Goal: Task Accomplishment & Management: Manage account settings

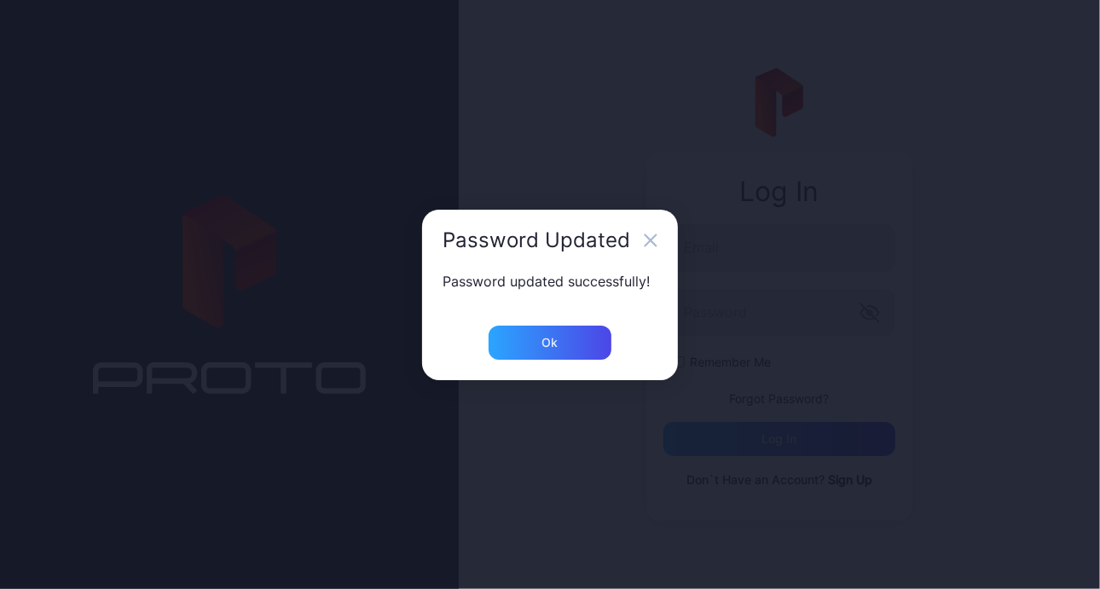
click at [556, 338] on div "Ok" at bounding box center [550, 343] width 16 height 14
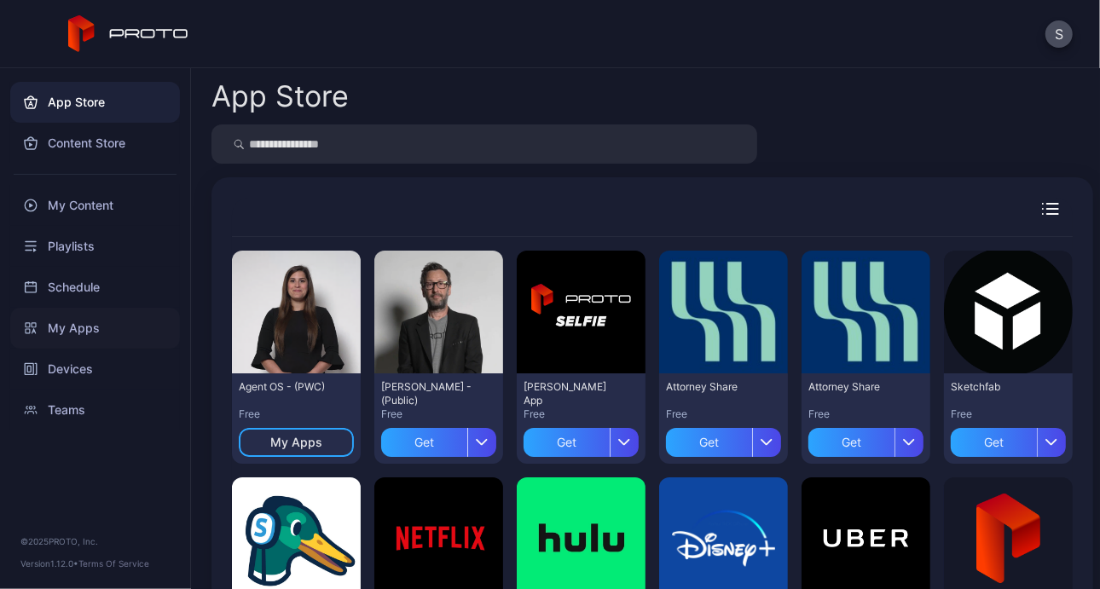
click at [78, 334] on div "My Apps" at bounding box center [95, 328] width 170 height 41
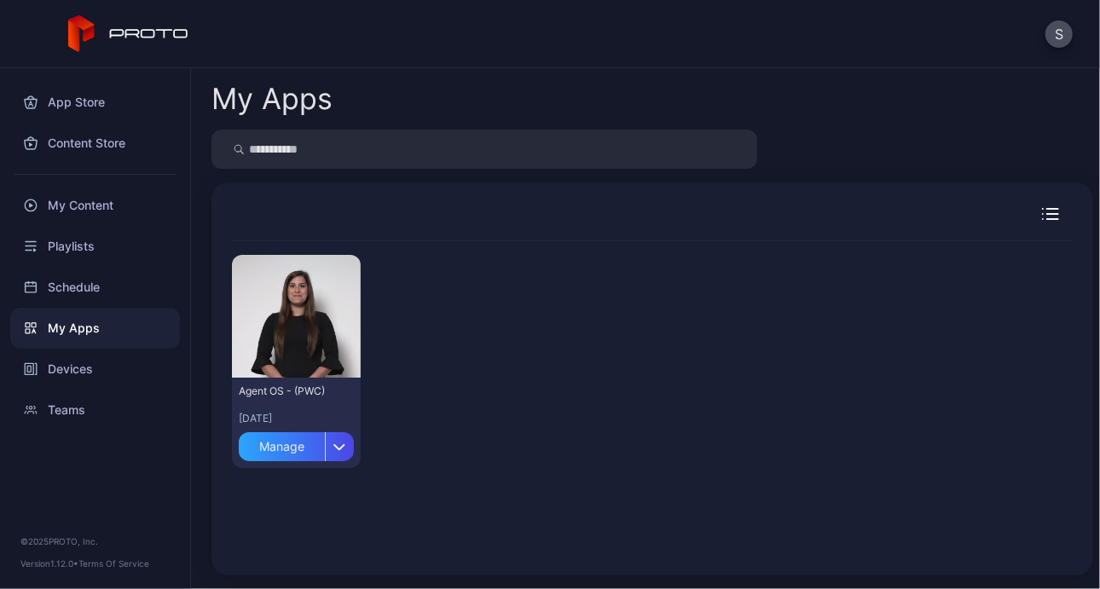
click at [1052, 337] on div "Preview Agent OS - (PWC) Jul 30, 2025 Manage" at bounding box center [652, 398] width 868 height 341
click at [93, 368] on div "Devices" at bounding box center [95, 369] width 170 height 41
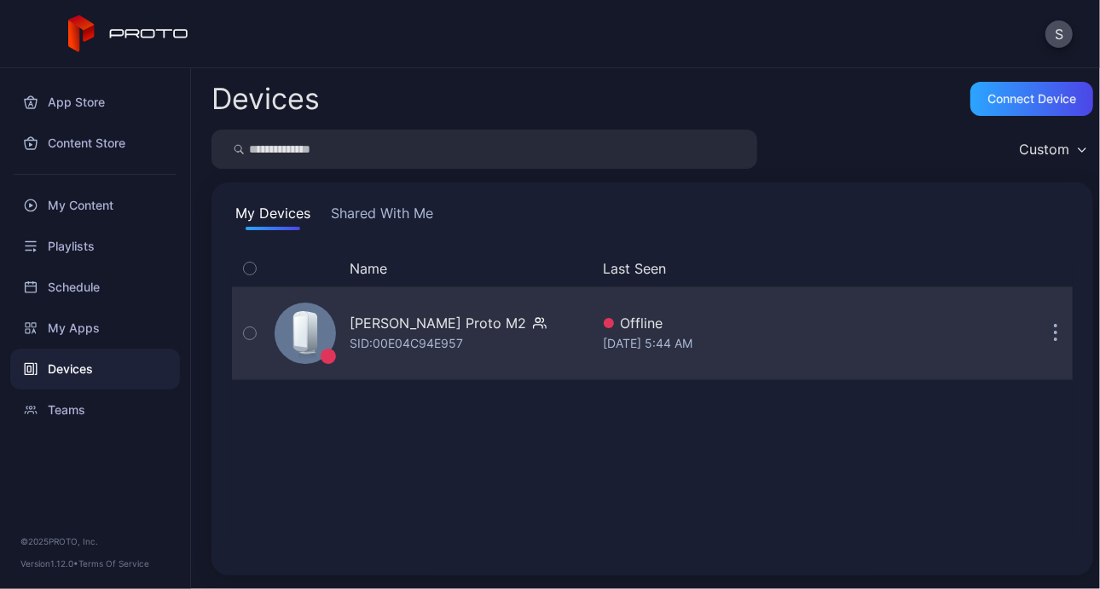
click at [1039, 335] on button "button" at bounding box center [1055, 333] width 34 height 34
click at [496, 323] on div "Stephanie Trapani's Proto M2" at bounding box center [438, 323] width 176 height 20
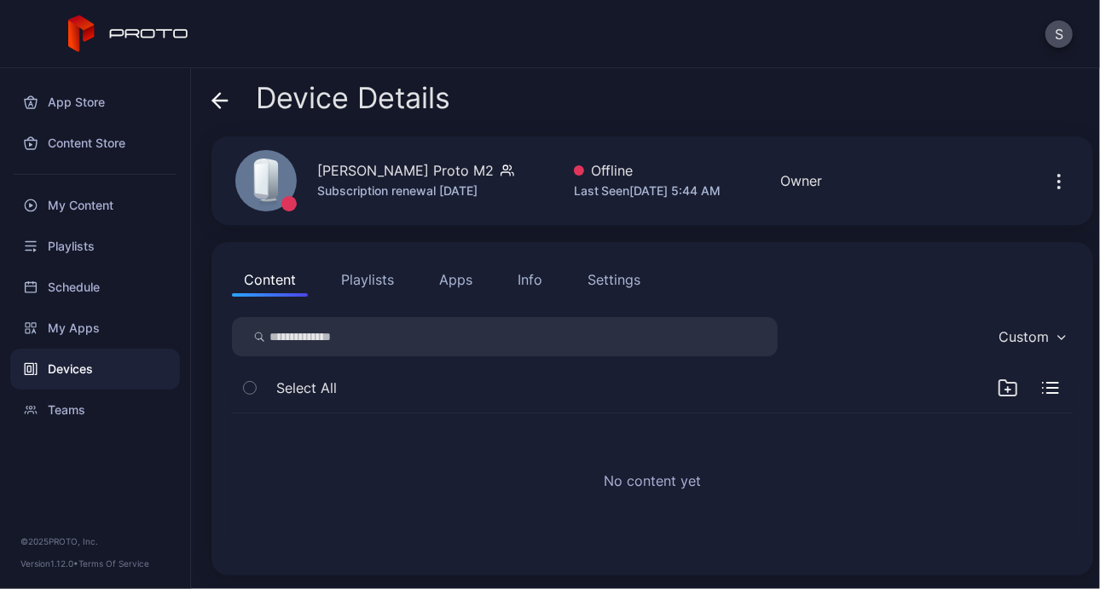
click at [445, 283] on button "Apps" at bounding box center [455, 280] width 57 height 34
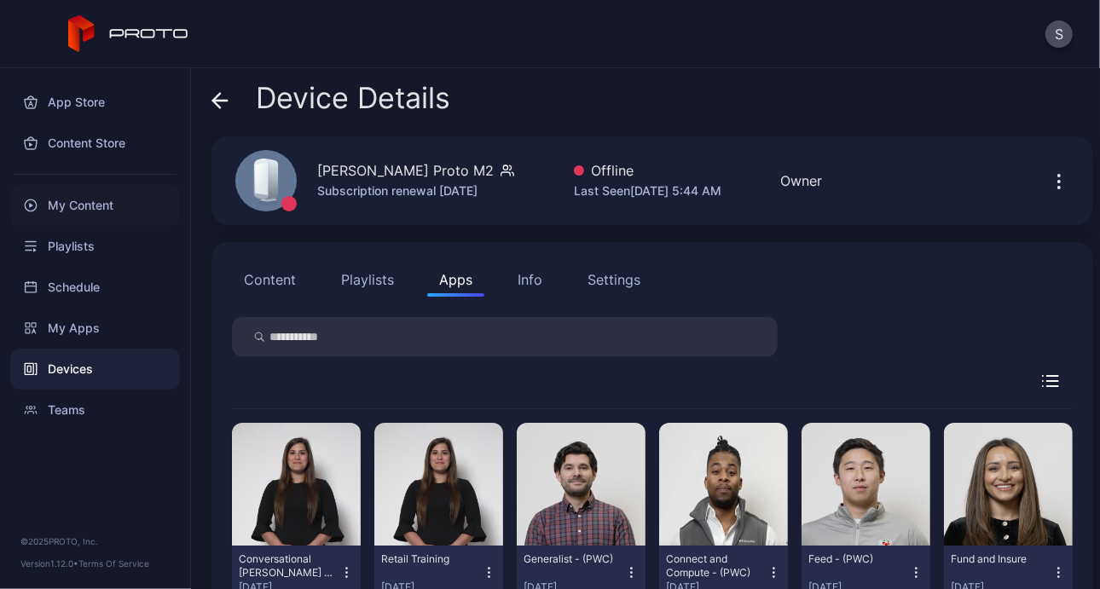
click at [67, 194] on div "My Content" at bounding box center [95, 205] width 170 height 41
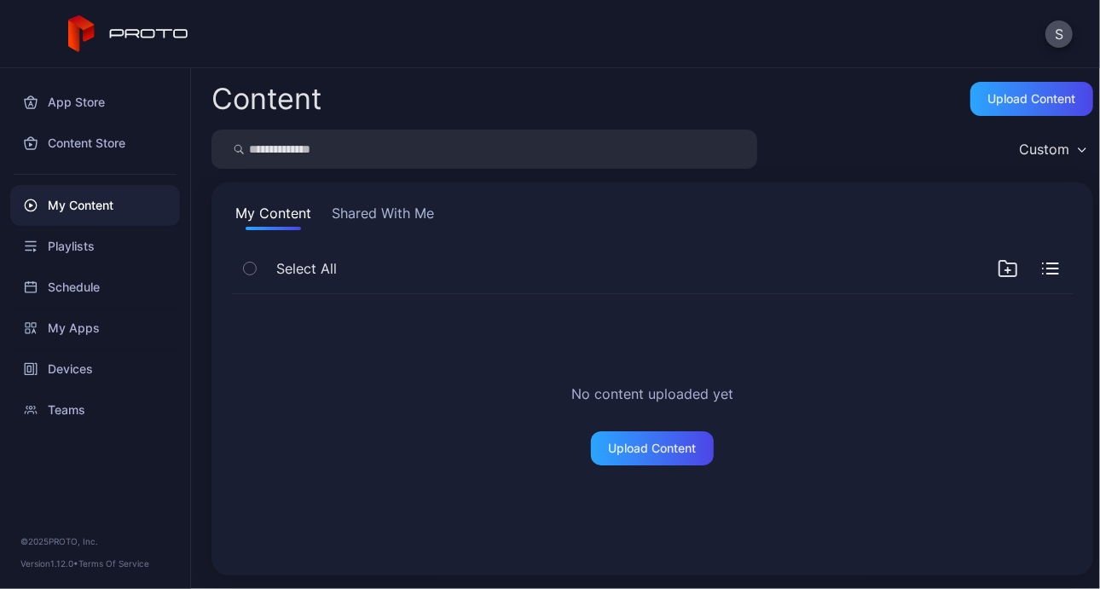
click at [1027, 436] on div "No content uploaded yet Upload Content" at bounding box center [652, 425] width 868 height 288
click at [114, 365] on div "Devices" at bounding box center [95, 369] width 170 height 41
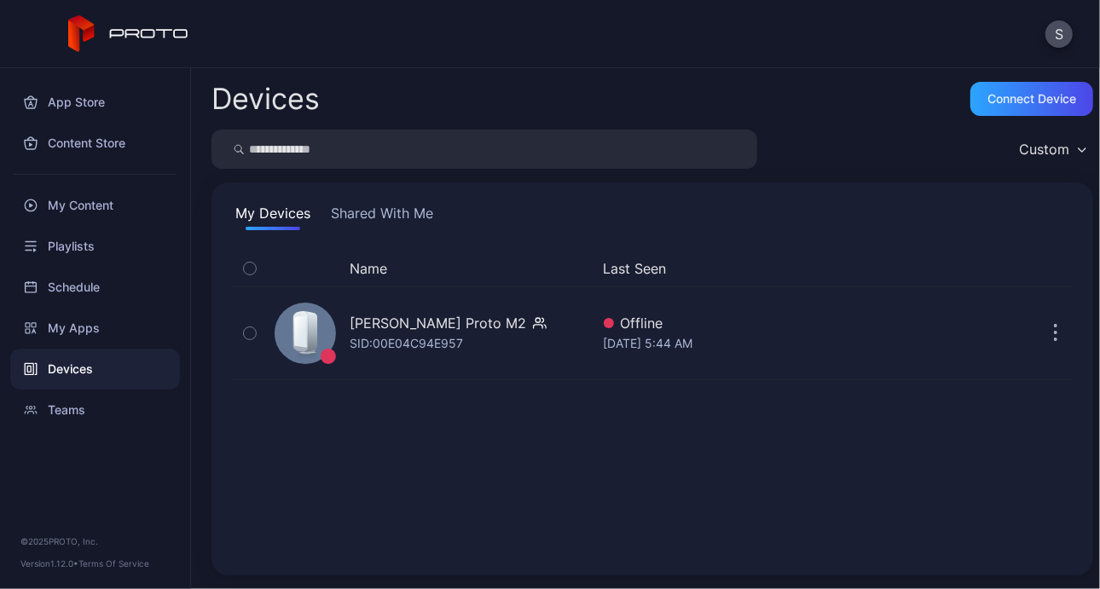
click at [389, 211] on button "Shared With Me" at bounding box center [381, 216] width 109 height 27
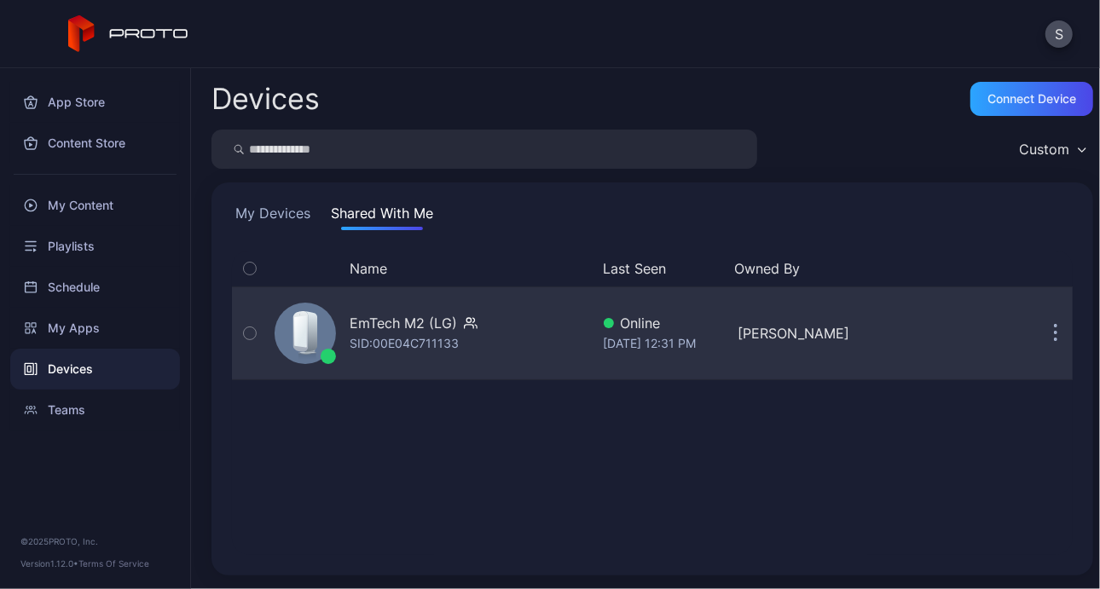
click at [1054, 330] on icon "button" at bounding box center [1056, 334] width 4 height 20
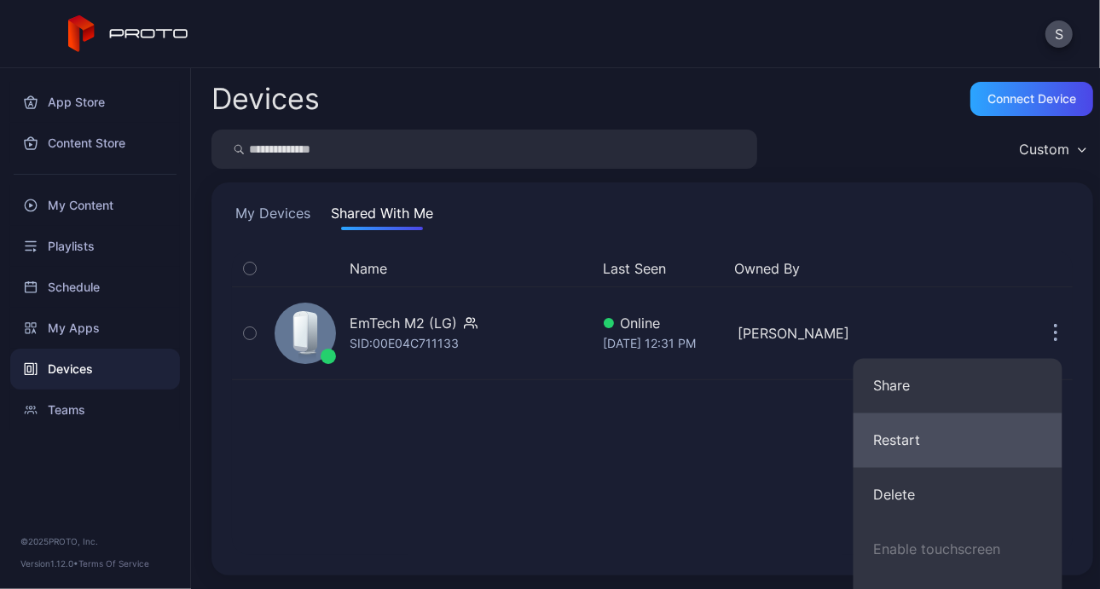
click at [933, 435] on button "Restart" at bounding box center [957, 441] width 209 height 55
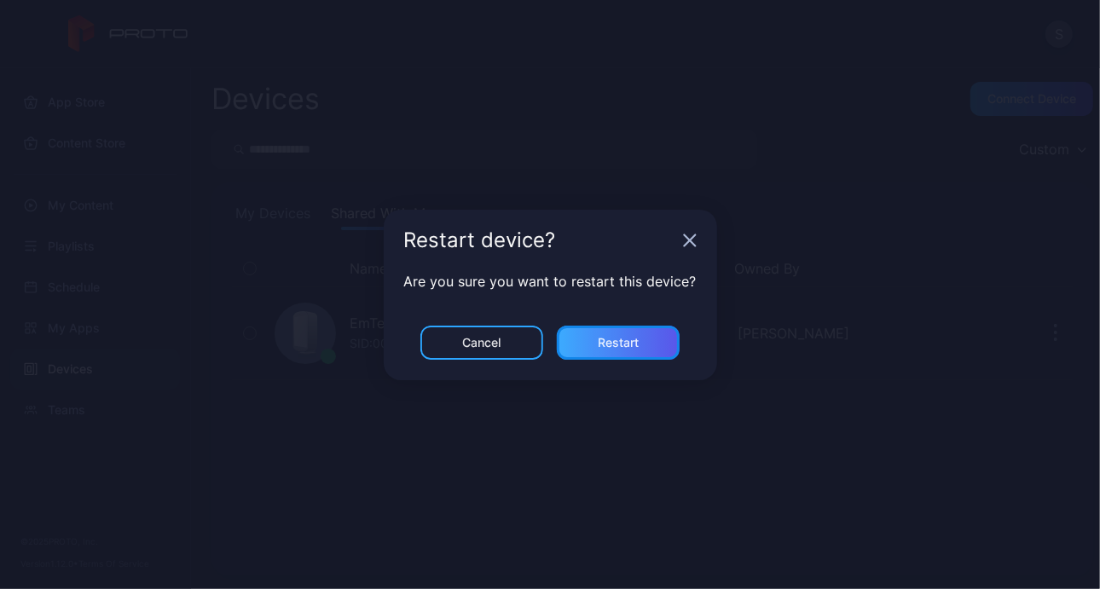
click at [611, 345] on div "Restart" at bounding box center [618, 343] width 41 height 14
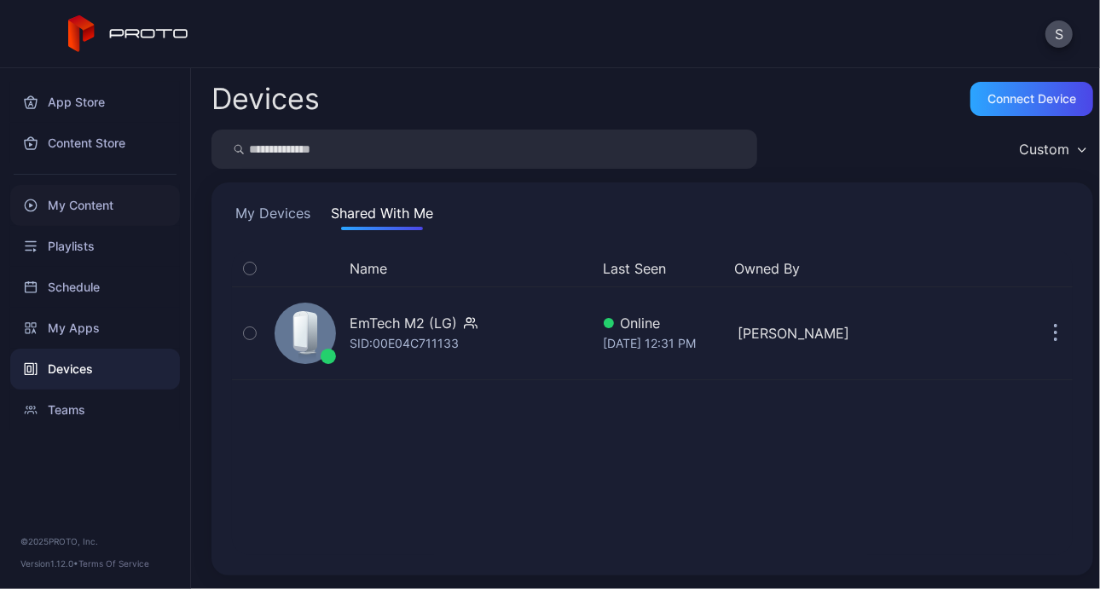
click at [92, 205] on div "My Content" at bounding box center [95, 205] width 170 height 41
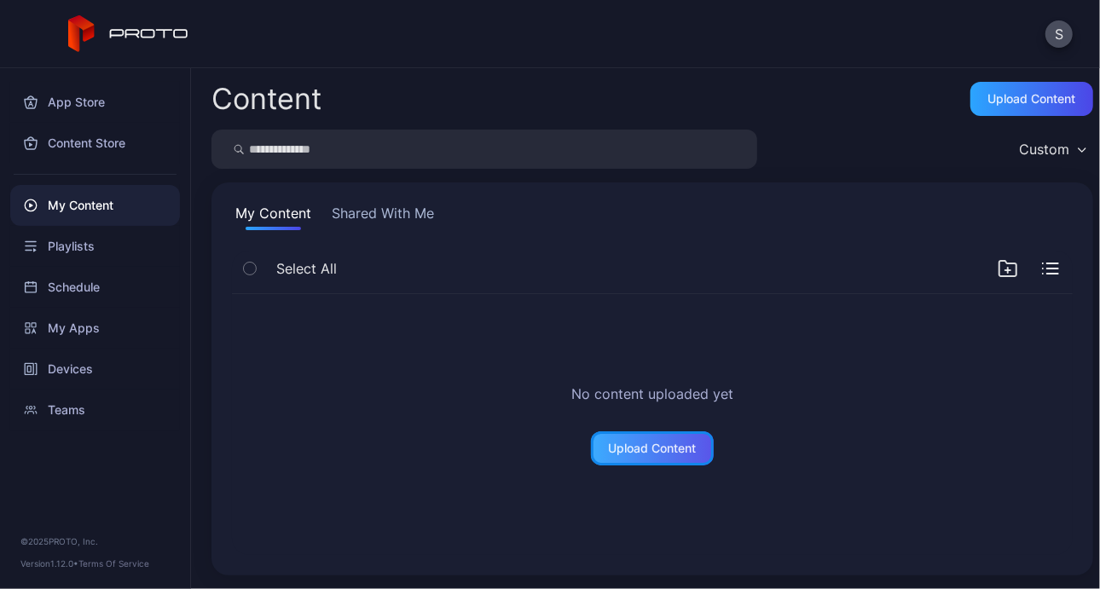
click at [609, 454] on div "Upload Content" at bounding box center [653, 449] width 88 height 14
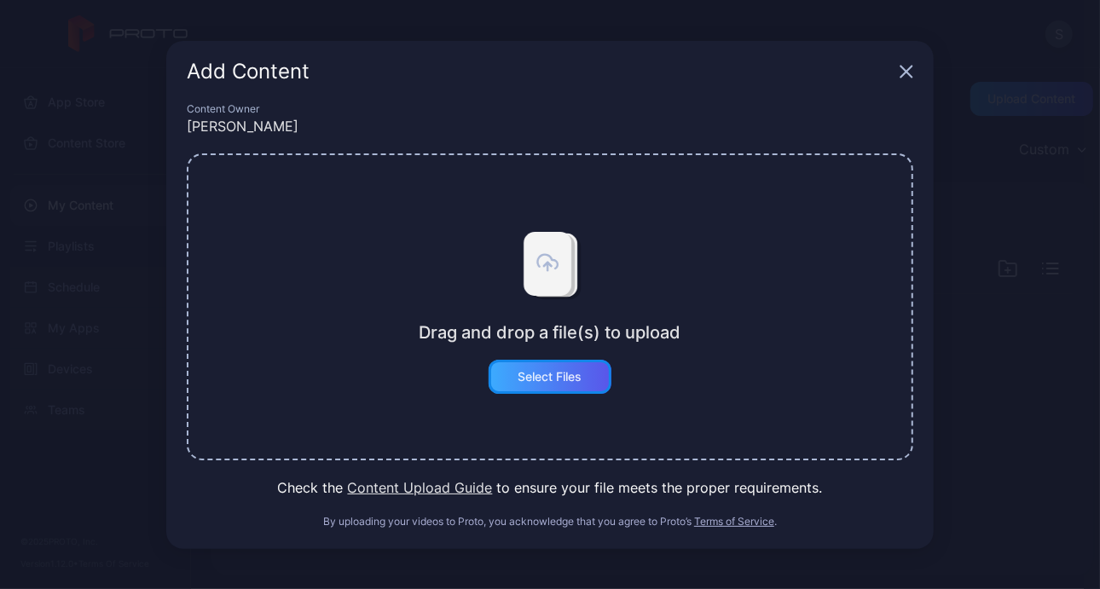
click at [533, 372] on div "Select Files" at bounding box center [550, 377] width 64 height 14
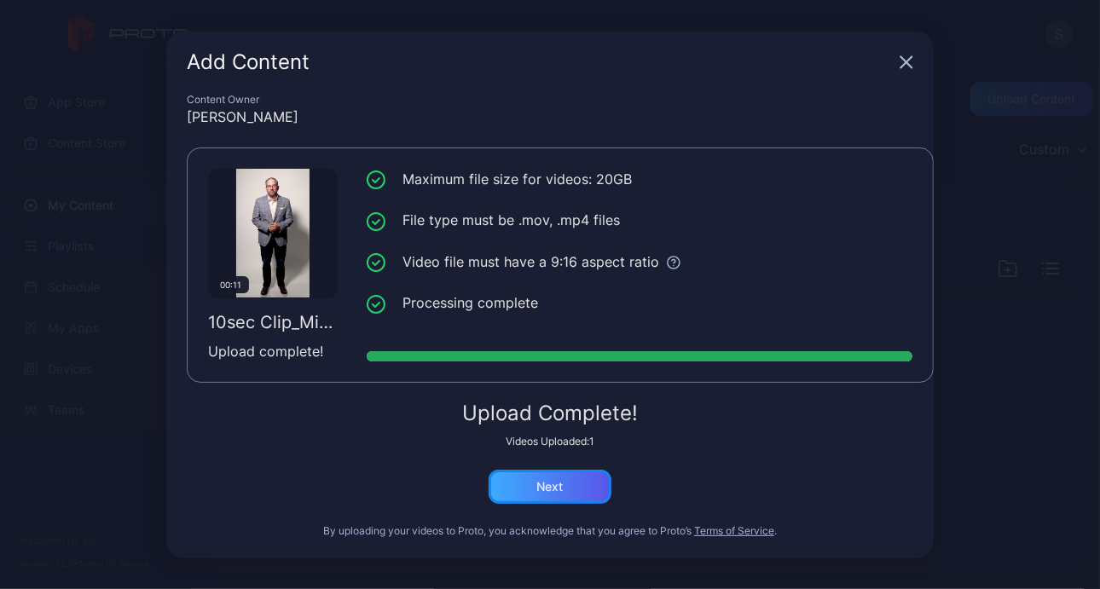
click at [552, 480] on div "Next" at bounding box center [550, 487] width 26 height 14
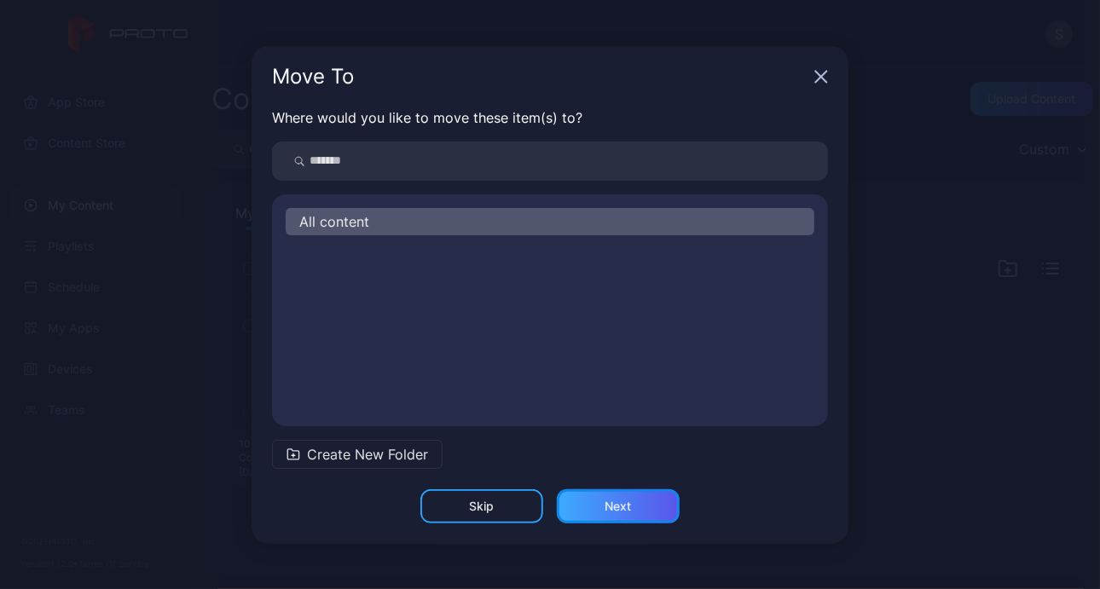
click at [604, 507] on div "Next" at bounding box center [618, 506] width 123 height 34
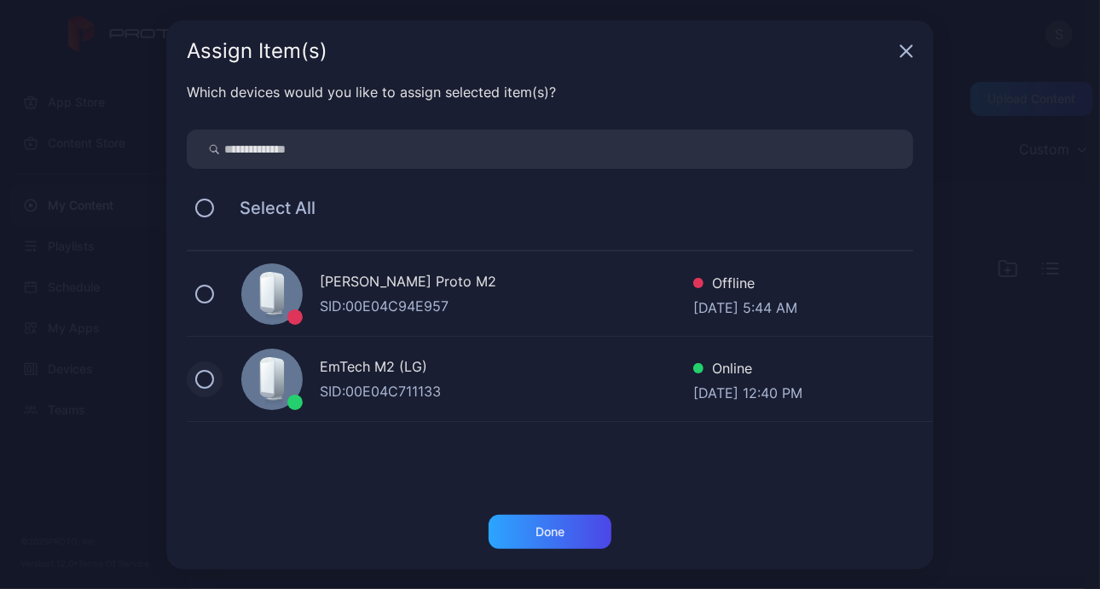
click at [201, 383] on button at bounding box center [204, 379] width 19 height 19
click at [552, 527] on div "Done" at bounding box center [549, 532] width 29 height 14
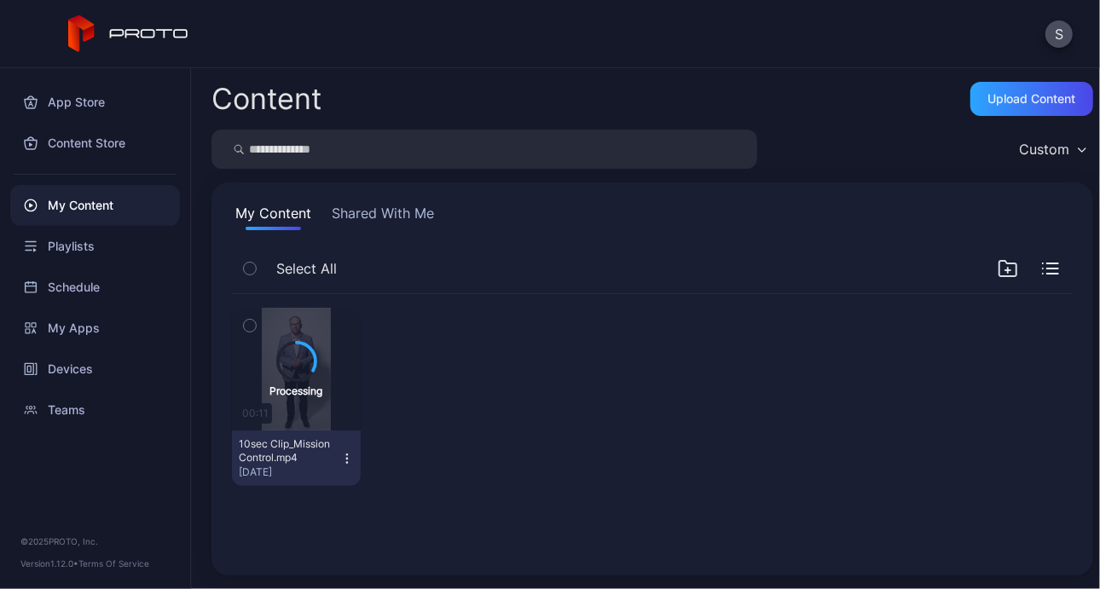
click at [346, 458] on icon "button" at bounding box center [346, 458] width 1 height 1
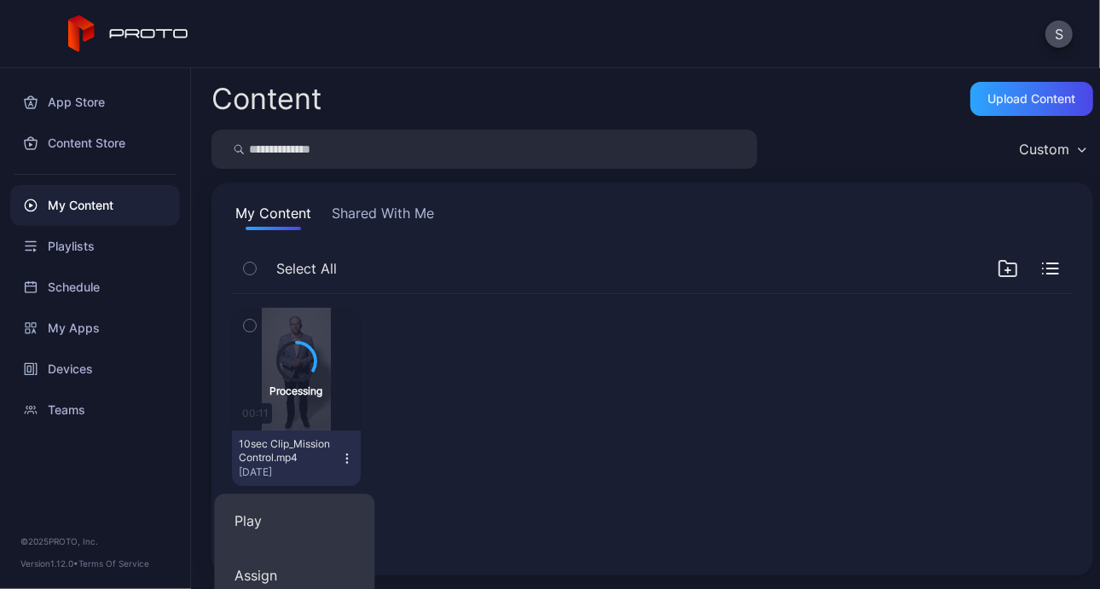
click at [430, 470] on div at bounding box center [438, 397] width 129 height 178
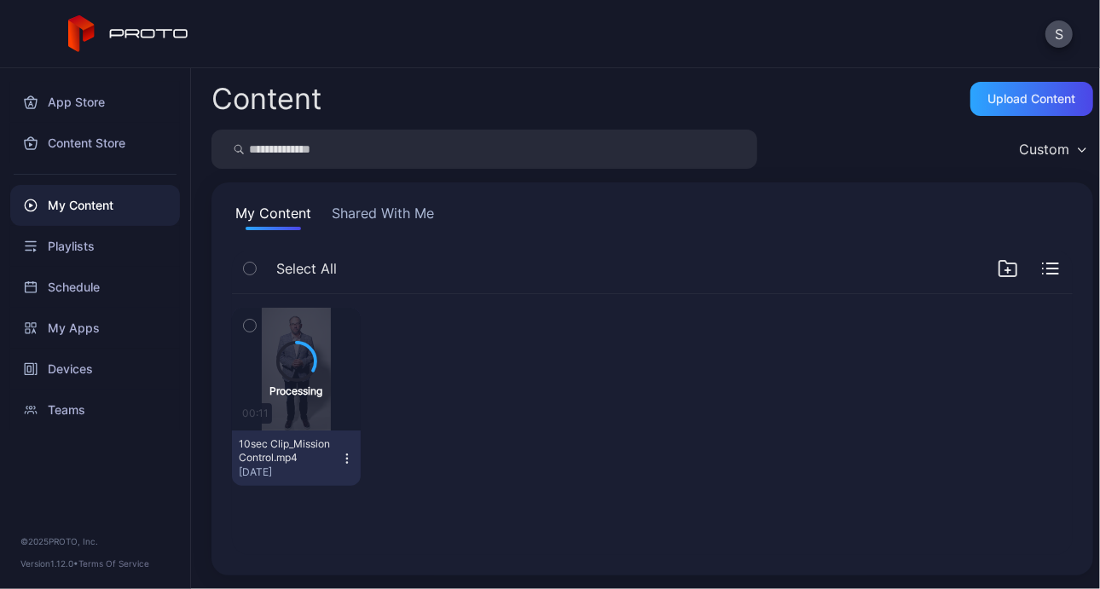
click at [346, 458] on icon "button" at bounding box center [346, 458] width 1 height 1
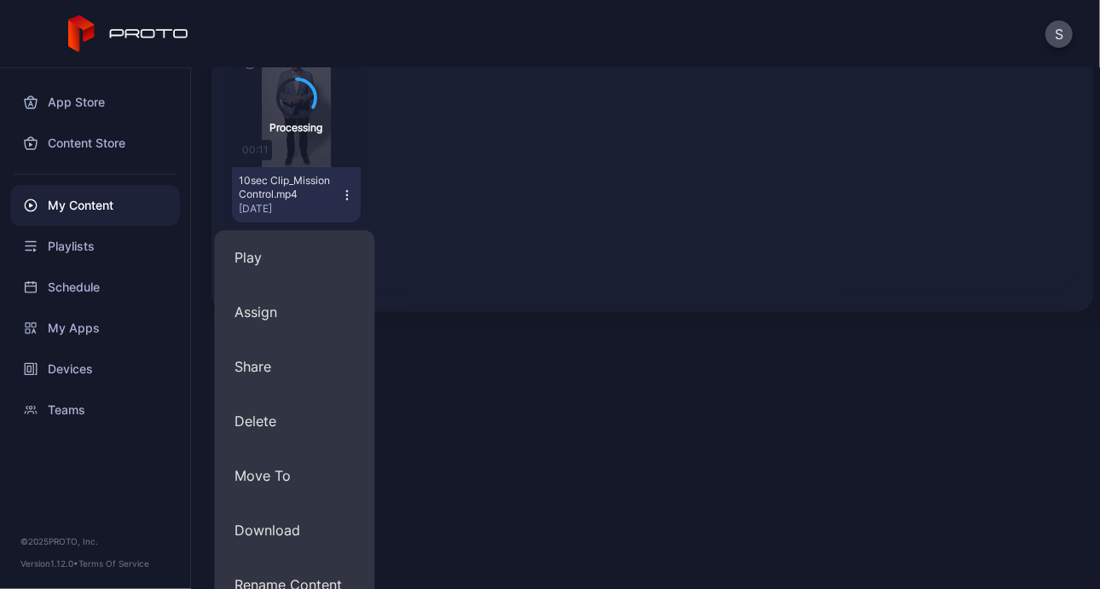
scroll to position [264, 0]
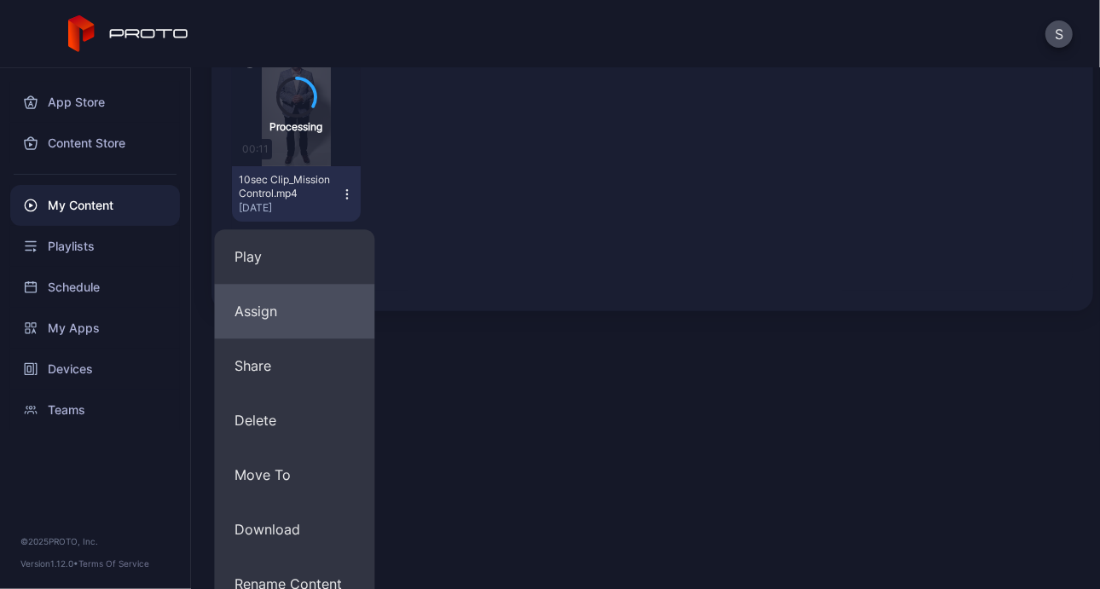
click at [320, 324] on button "Assign" at bounding box center [294, 311] width 160 height 55
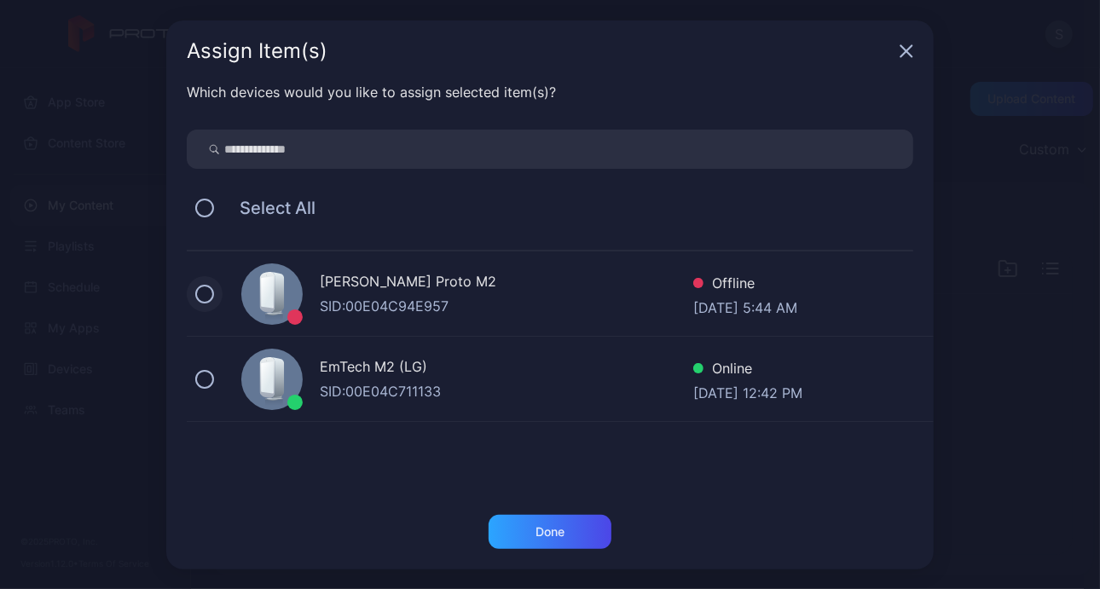
click at [196, 291] on button at bounding box center [204, 294] width 19 height 19
click at [559, 526] on div "Done" at bounding box center [550, 532] width 123 height 34
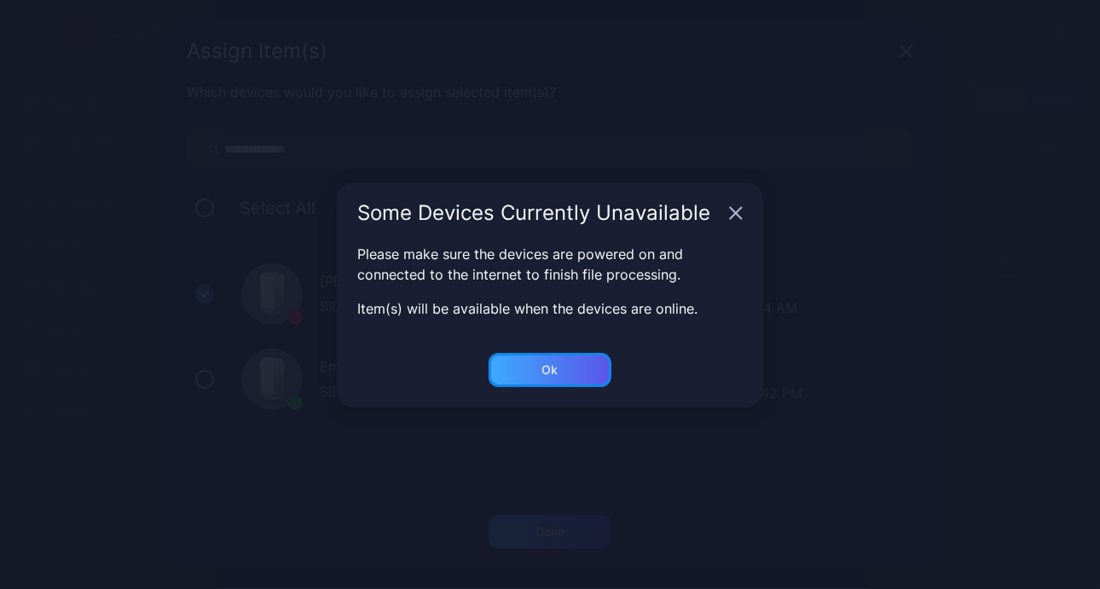
click at [562, 515] on div "Ok" at bounding box center [550, 532] width 123 height 34
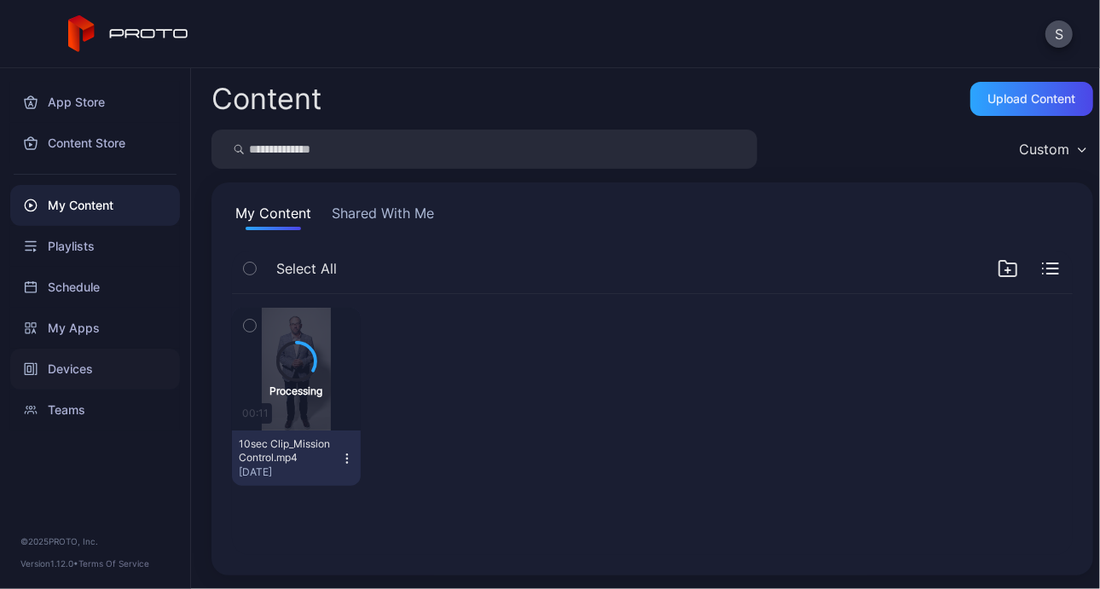
click at [114, 367] on div "Devices" at bounding box center [95, 369] width 170 height 41
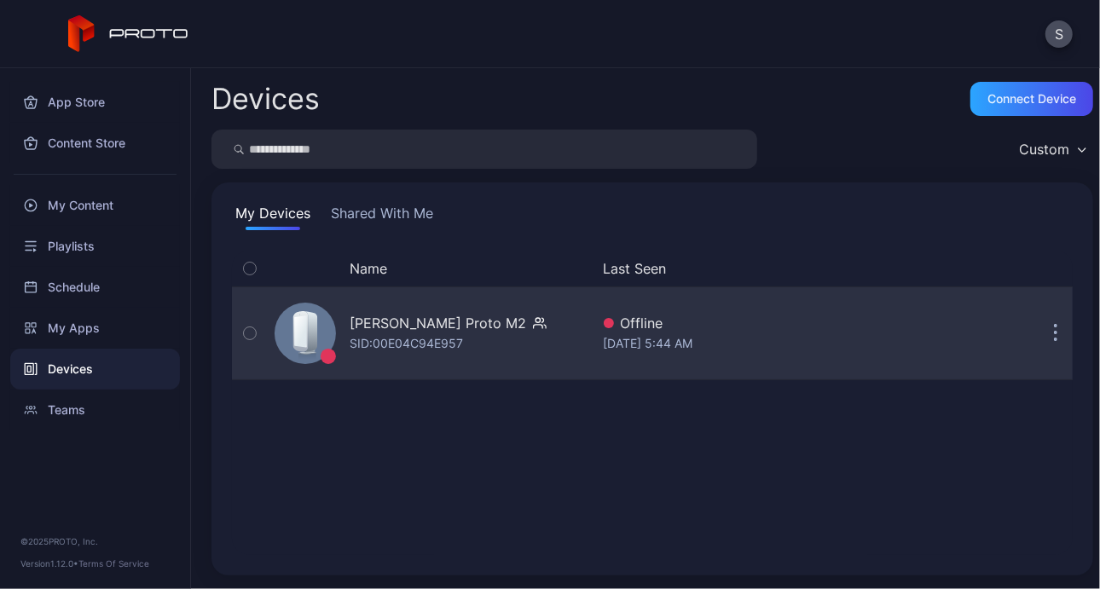
click at [1038, 334] on button "button" at bounding box center [1055, 333] width 34 height 34
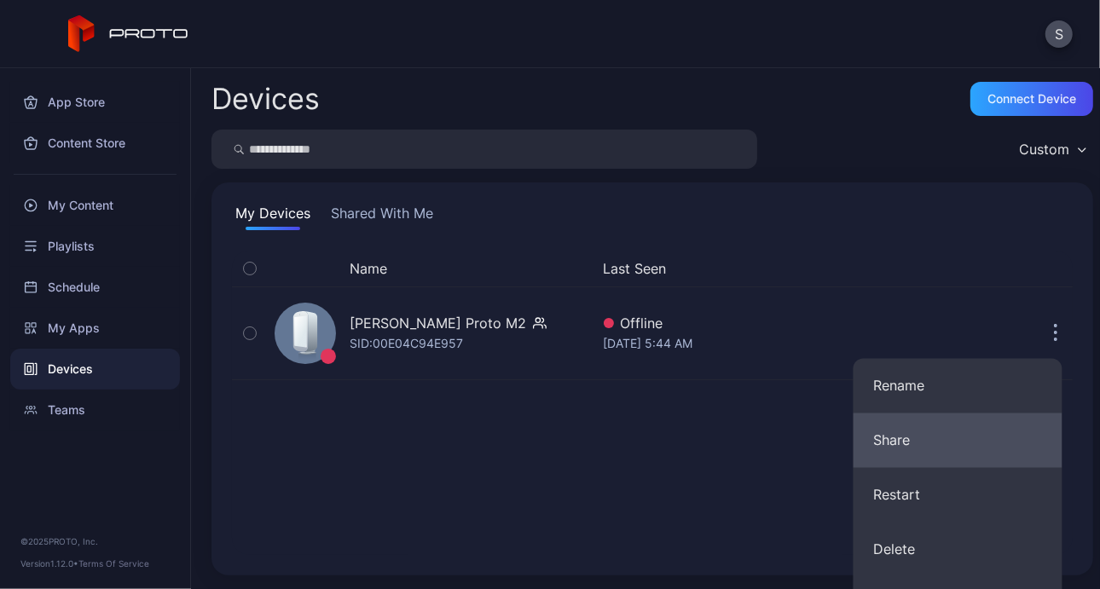
click at [891, 437] on button "Share" at bounding box center [957, 441] width 209 height 55
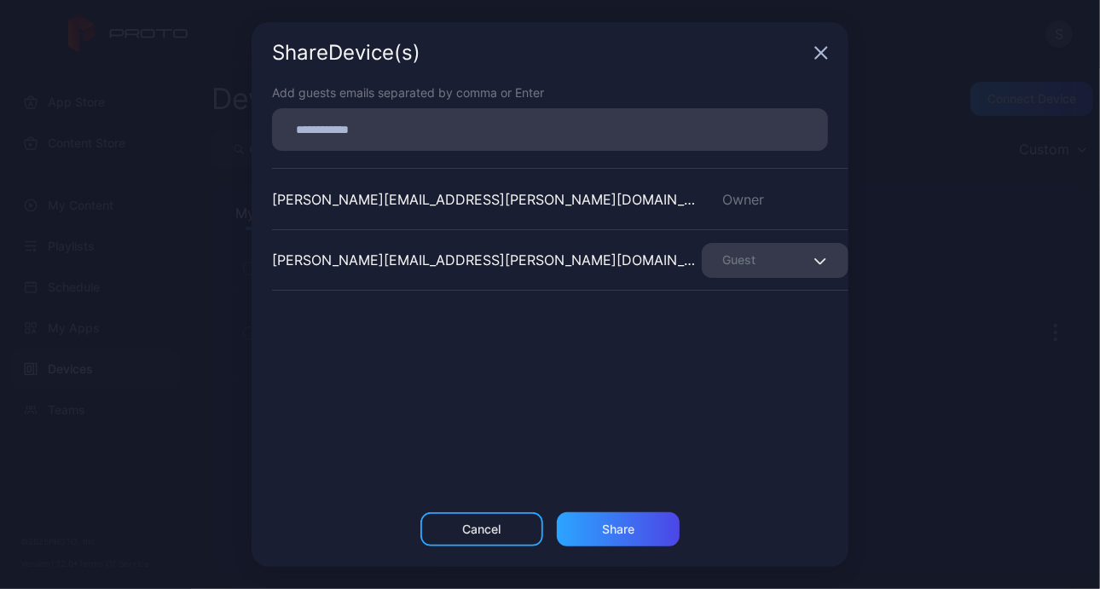
click at [446, 130] on input at bounding box center [549, 130] width 535 height 22
paste input
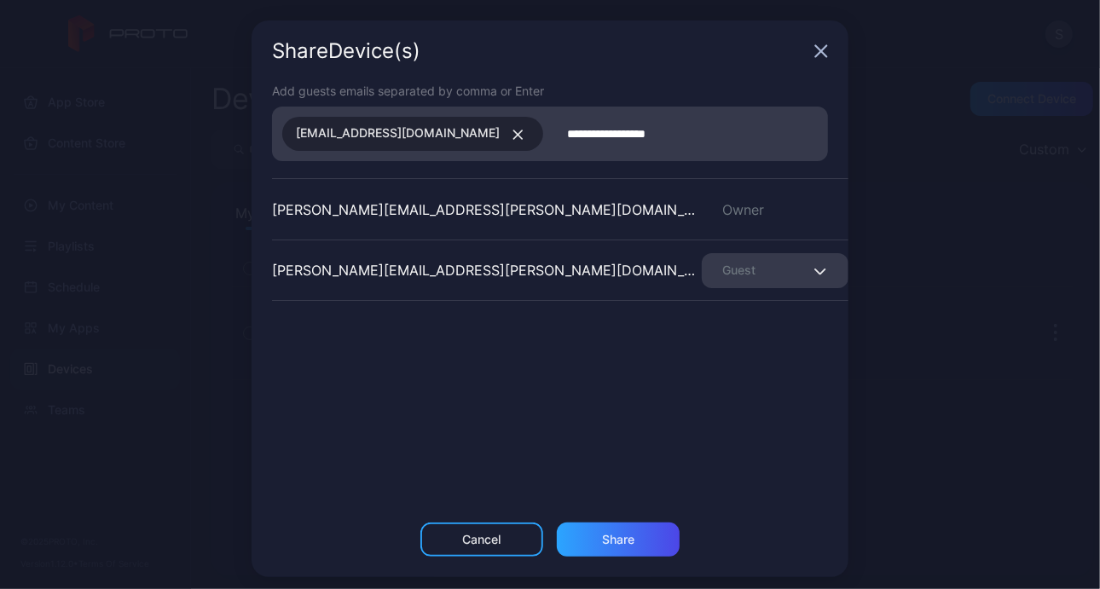
type input "**********"
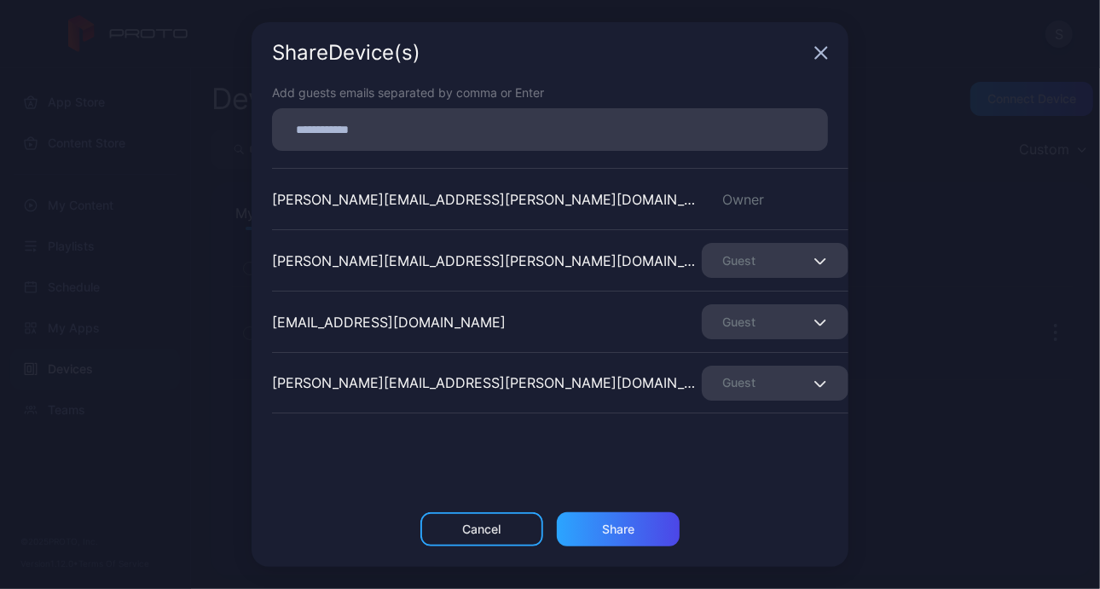
click at [817, 317] on span "button" at bounding box center [822, 322] width 11 height 20
click at [697, 457] on div "Add guests emails separated by comma or Enter stephanie.trapani@pwc.com Owner a…" at bounding box center [550, 298] width 597 height 429
click at [821, 54] on icon "button" at bounding box center [821, 53] width 11 height 11
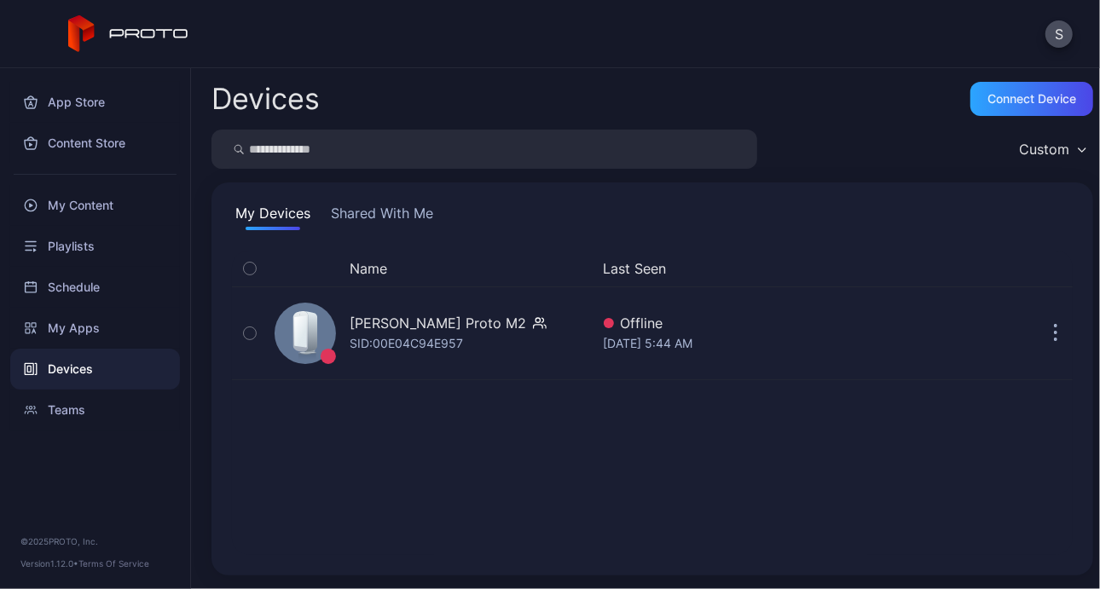
click at [992, 431] on div "Name Last Seen Stephanie Trapani's Proto M2 SID: 00E04C94E957 Offline Aug 21, 2…" at bounding box center [652, 403] width 841 height 304
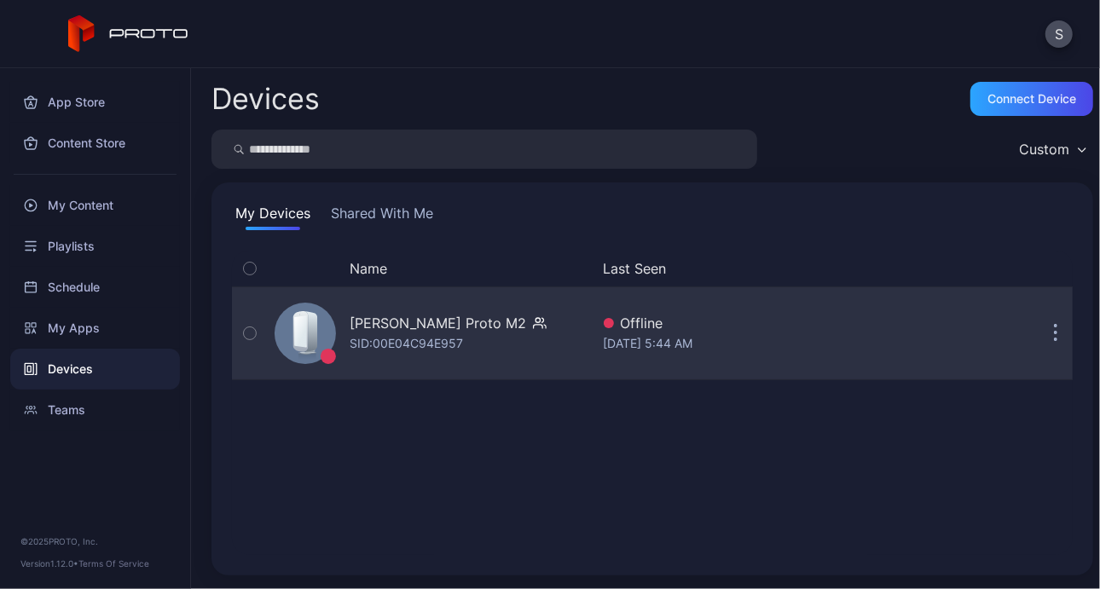
click at [385, 341] on div "SID: 00E04C94E957" at bounding box center [406, 343] width 113 height 20
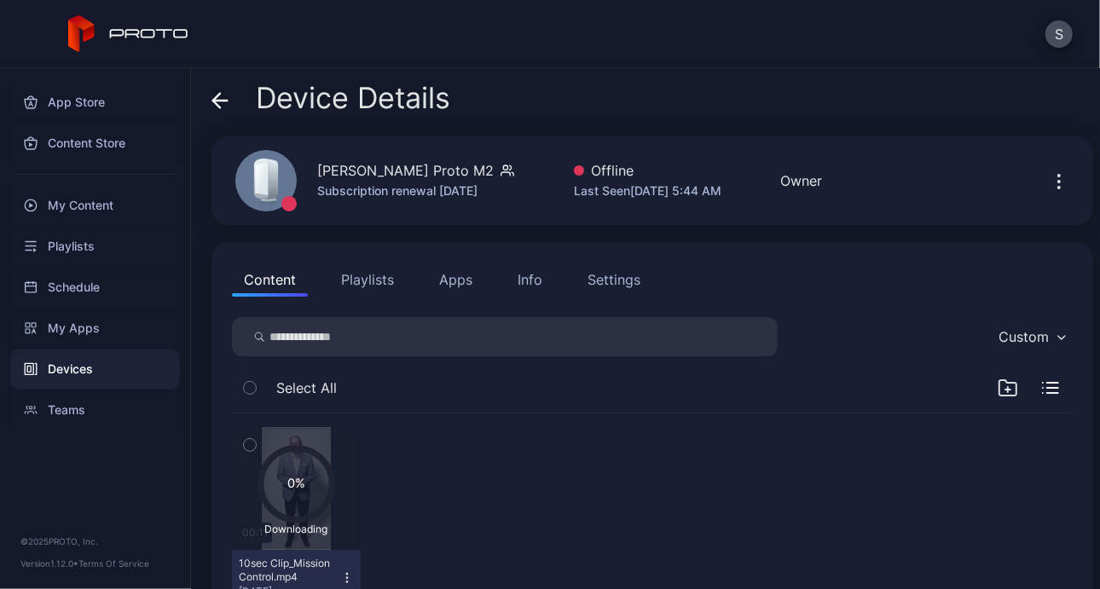
scroll to position [63, 0]
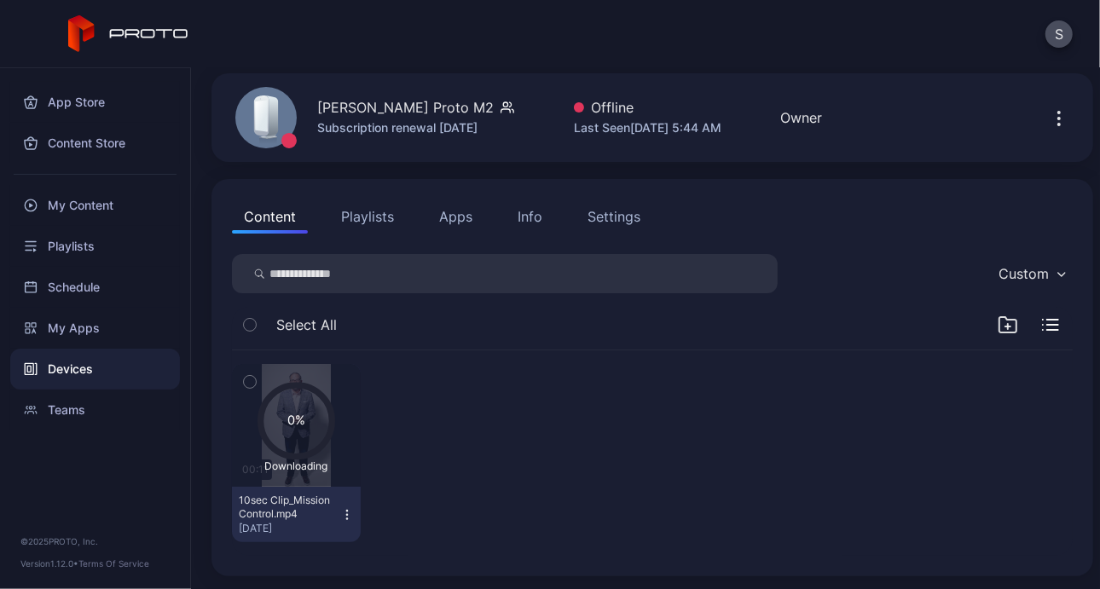
click at [520, 219] on div "Info" at bounding box center [530, 216] width 25 height 20
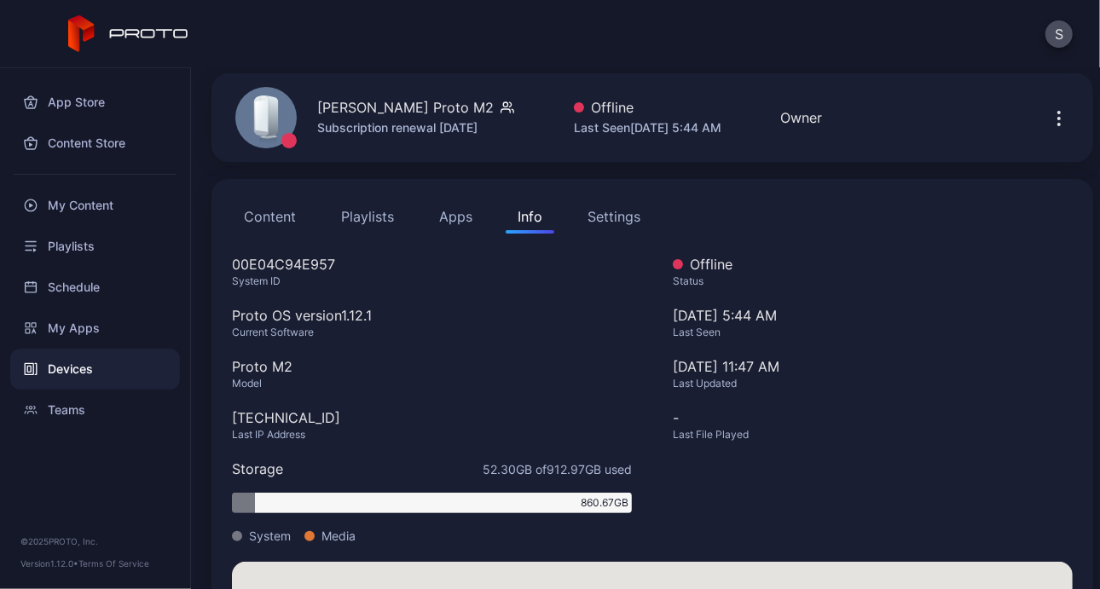
click at [304, 264] on div "00E04C94E957" at bounding box center [432, 264] width 400 height 20
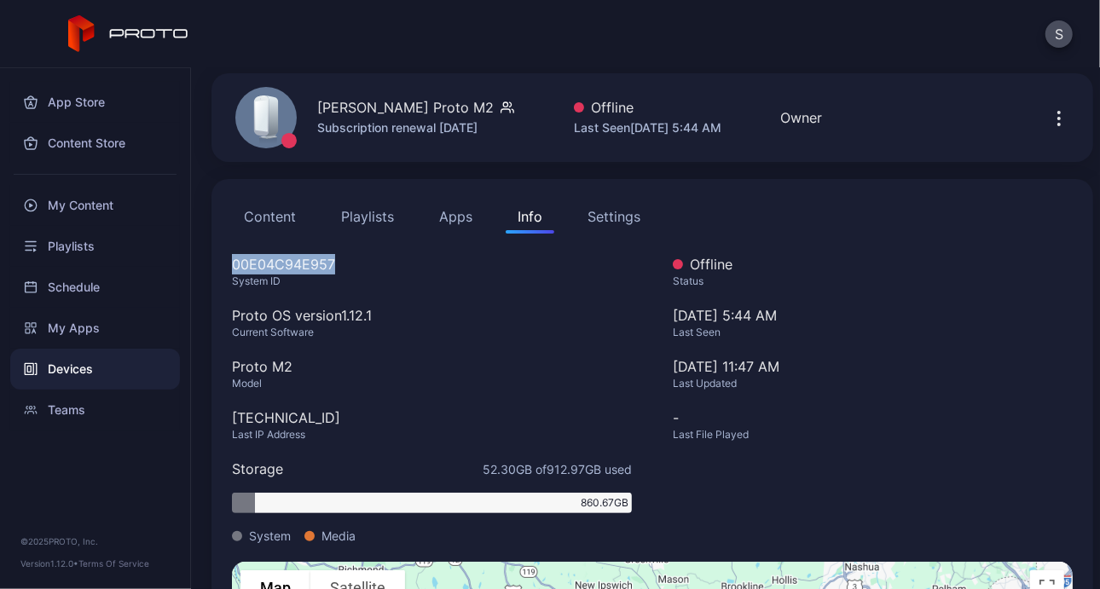
copy div "00E04C94E957"
click at [269, 214] on button "Content" at bounding box center [270, 217] width 76 height 34
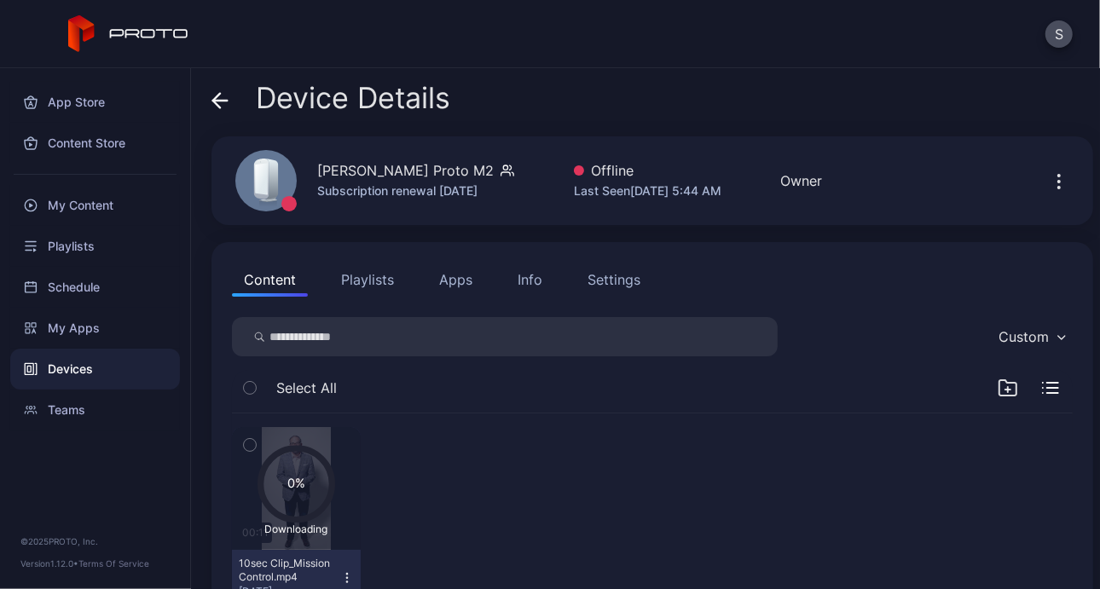
click at [274, 170] on icon at bounding box center [271, 179] width 14 height 41
click at [366, 170] on div "Stephanie Trapani's Proto M2" at bounding box center [405, 170] width 176 height 20
click at [224, 99] on icon at bounding box center [219, 100] width 17 height 17
